Goal: Find specific page/section: Find specific page/section

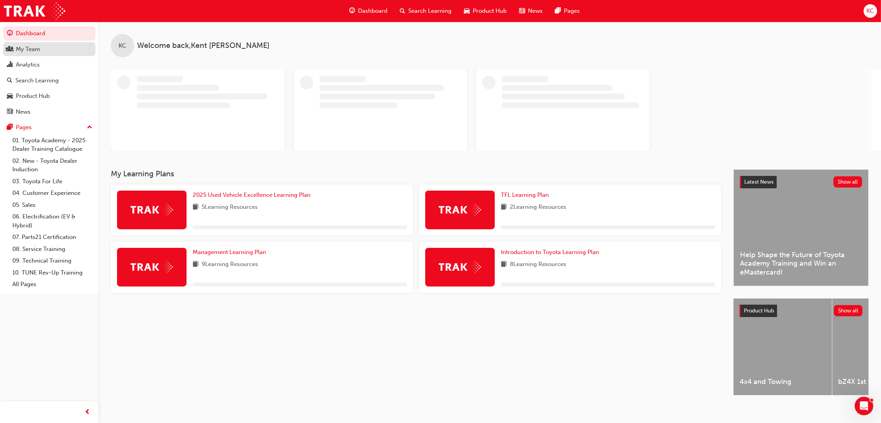
click at [23, 53] on div "My Team" at bounding box center [28, 49] width 24 height 9
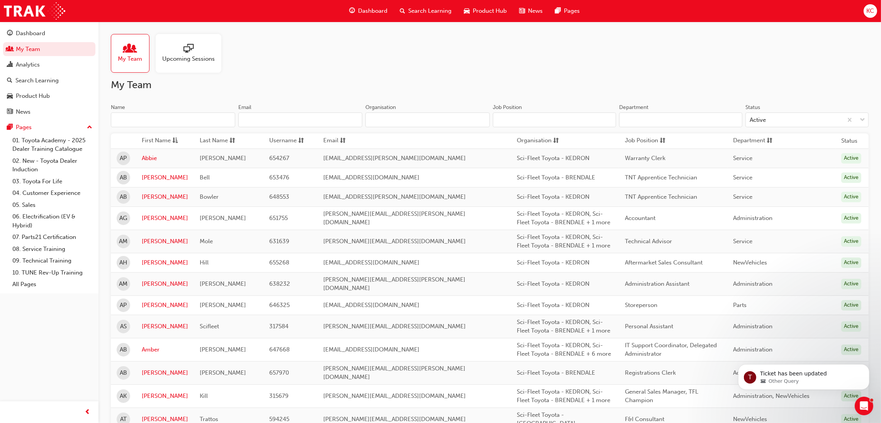
click at [167, 121] on input "Name" at bounding box center [173, 119] width 124 height 15
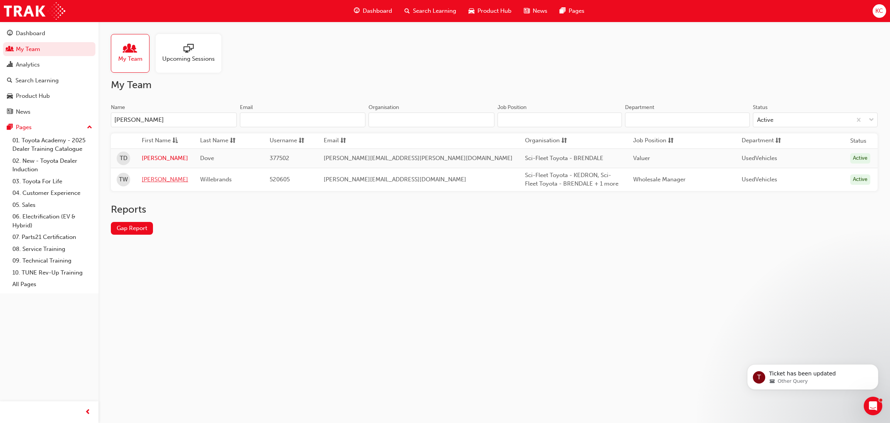
type input "[PERSON_NAME]"
click at [156, 182] on link "[PERSON_NAME]" at bounding box center [165, 179] width 46 height 9
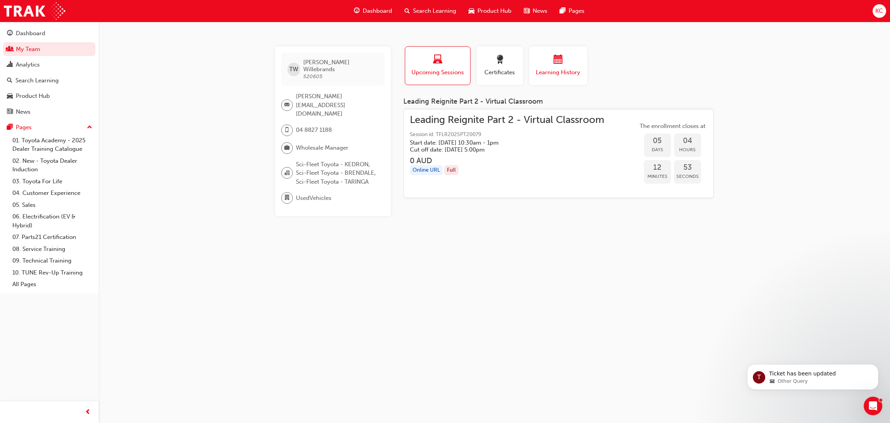
click at [564, 55] on div "button" at bounding box center [558, 61] width 46 height 12
